Goal: Task Accomplishment & Management: Complete application form

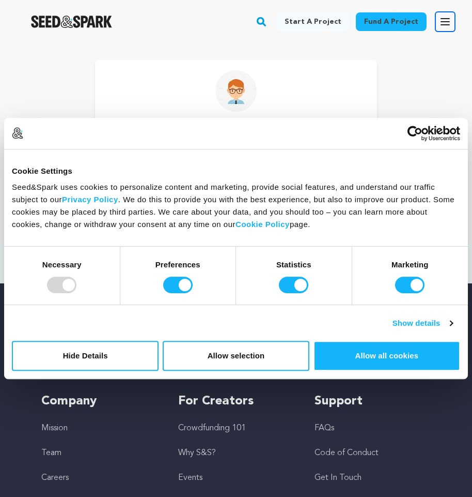
click at [441, 22] on icon "button" at bounding box center [445, 22] width 8 height 6
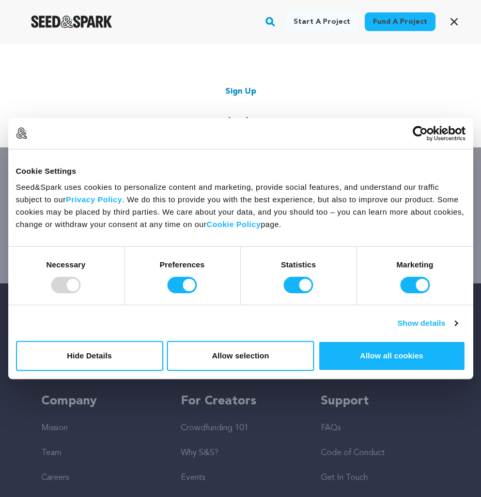
click at [238, 88] on link "Sign Up" at bounding box center [240, 91] width 31 height 12
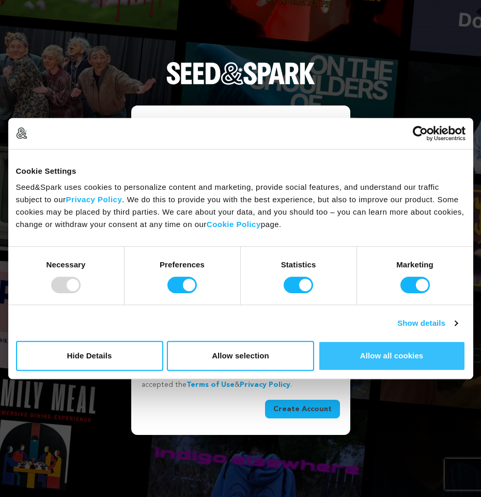
click at [391, 355] on button "Allow all cookies" at bounding box center [391, 355] width 147 height 30
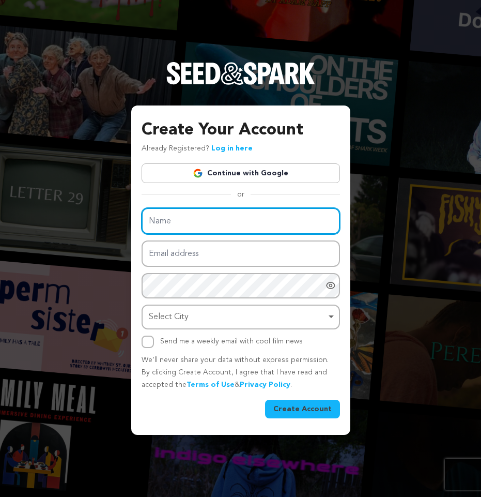
click at [201, 229] on input "Name" at bounding box center [241, 221] width 198 height 26
click at [199, 229] on input "Name" at bounding box center [241, 221] width 198 height 26
click at [214, 225] on input "Name" at bounding box center [241, 221] width 198 height 26
paste input "Buy Trustpilot Reviews"
type input "Buy Trustpilot Reviews"
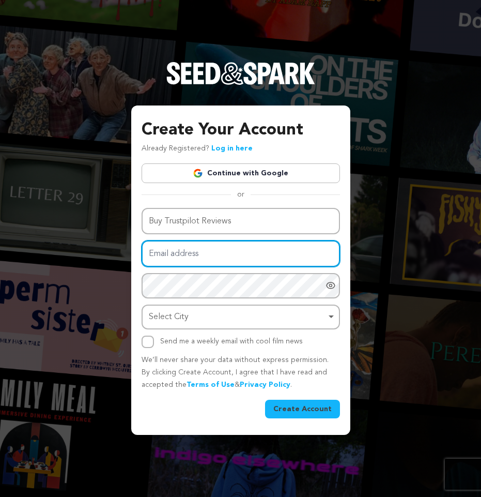
click at [204, 257] on input "Email address" at bounding box center [241, 253] width 198 height 26
paste input "[EMAIL_ADDRESS][DOMAIN_NAME]"
type input "[EMAIL_ADDRESS][DOMAIN_NAME]"
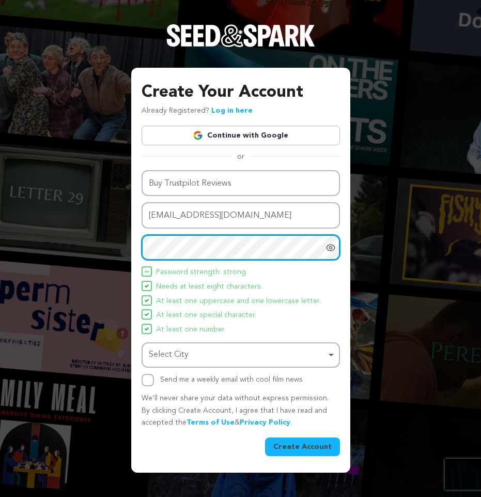
click at [330, 351] on div "Select City Remove item" at bounding box center [241, 354] width 188 height 19
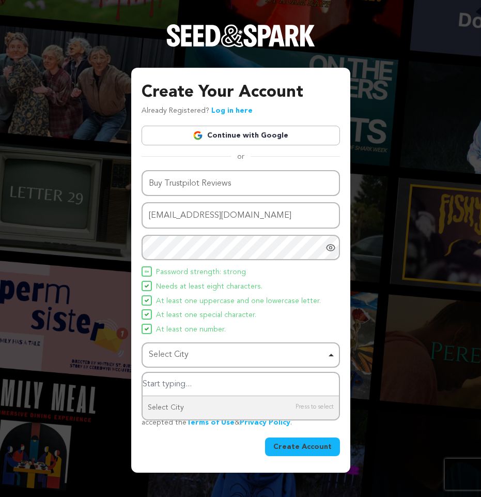
click at [196, 382] on input "Select City" at bounding box center [241, 384] width 196 height 23
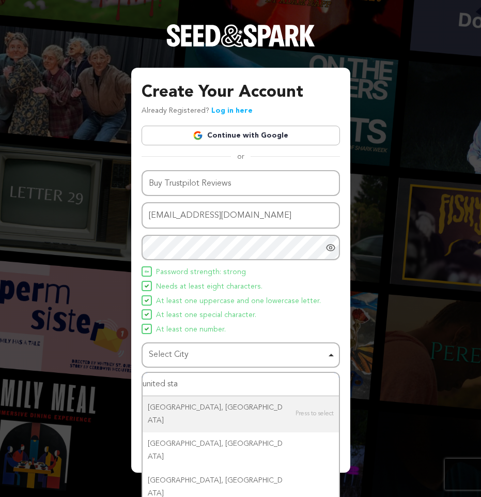
type input "united sta"
